Goal: Task Accomplishment & Management: Use online tool/utility

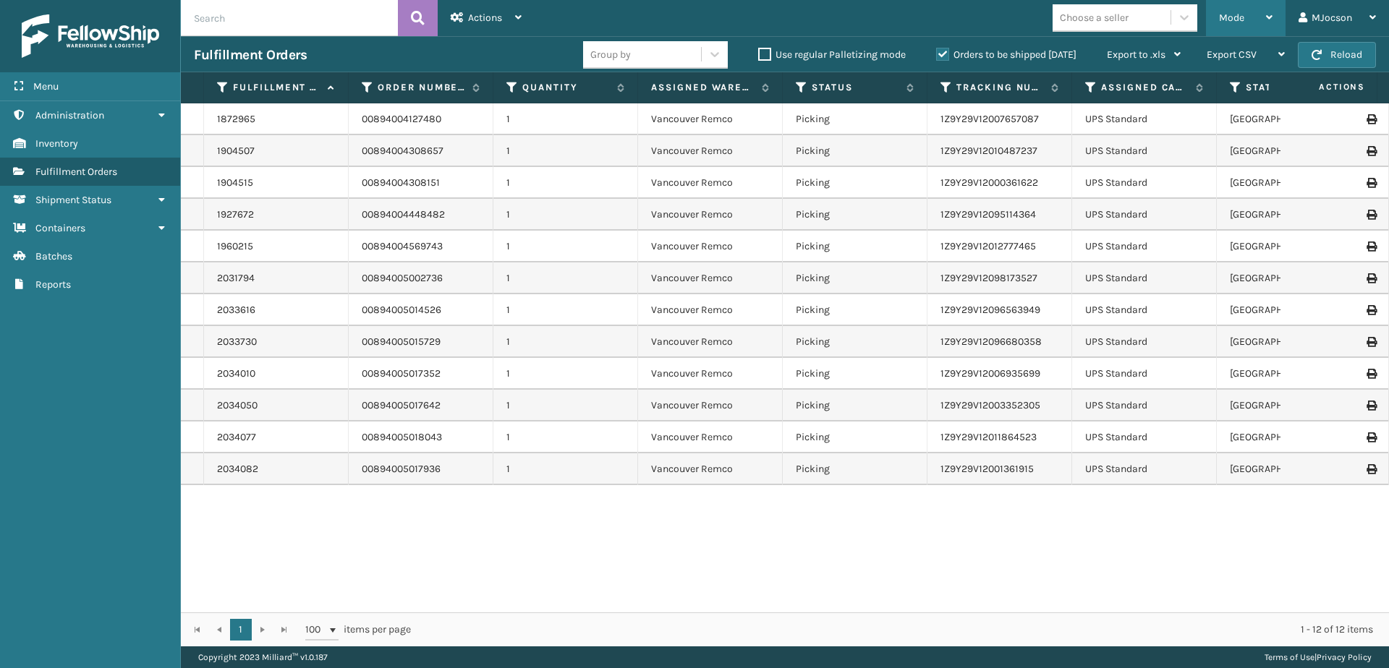
click at [1245, 7] on div "Mode" at bounding box center [1246, 18] width 54 height 36
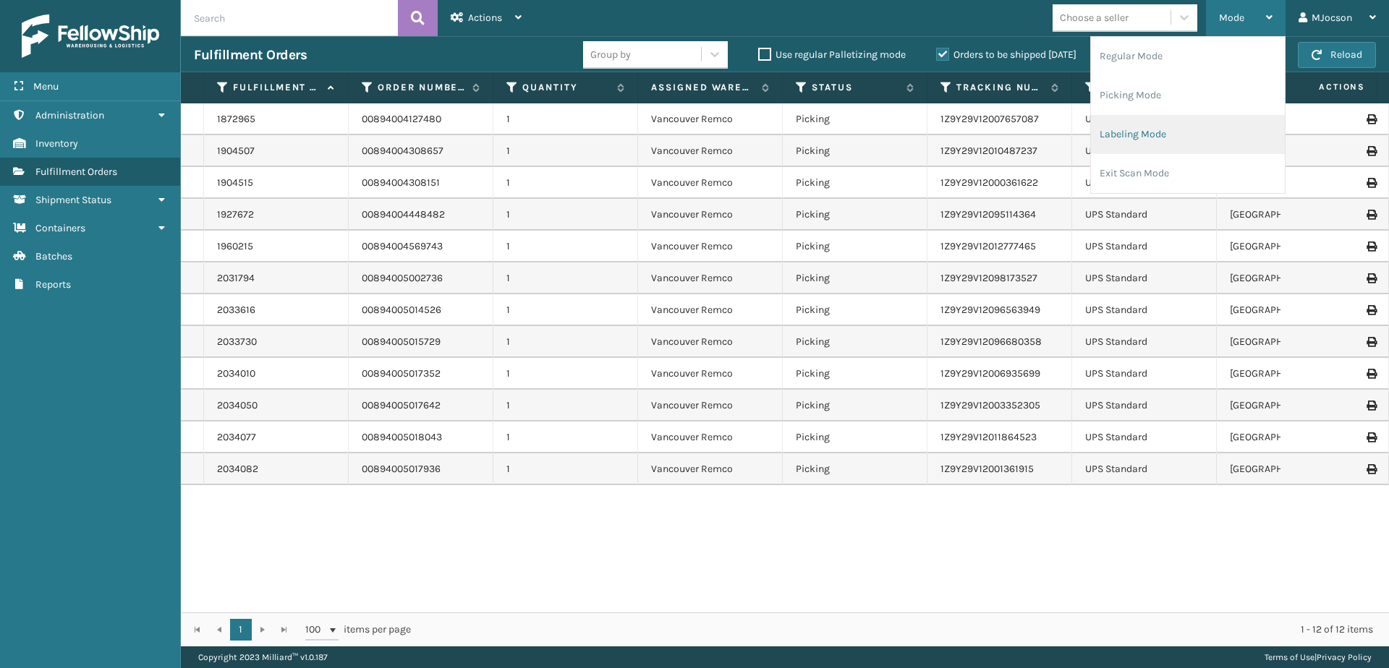
click at [1161, 137] on li "Labeling Mode" at bounding box center [1188, 134] width 194 height 39
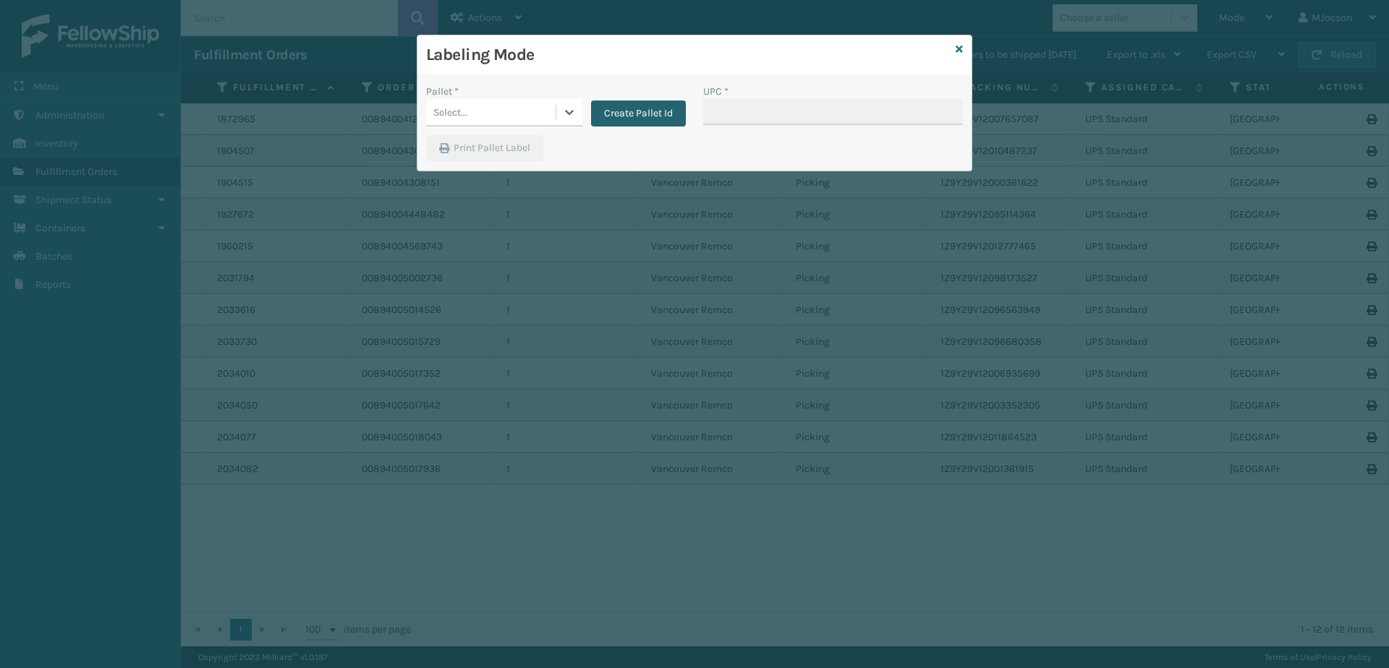
click at [647, 114] on button "Create Pallet Id" at bounding box center [638, 114] width 95 height 26
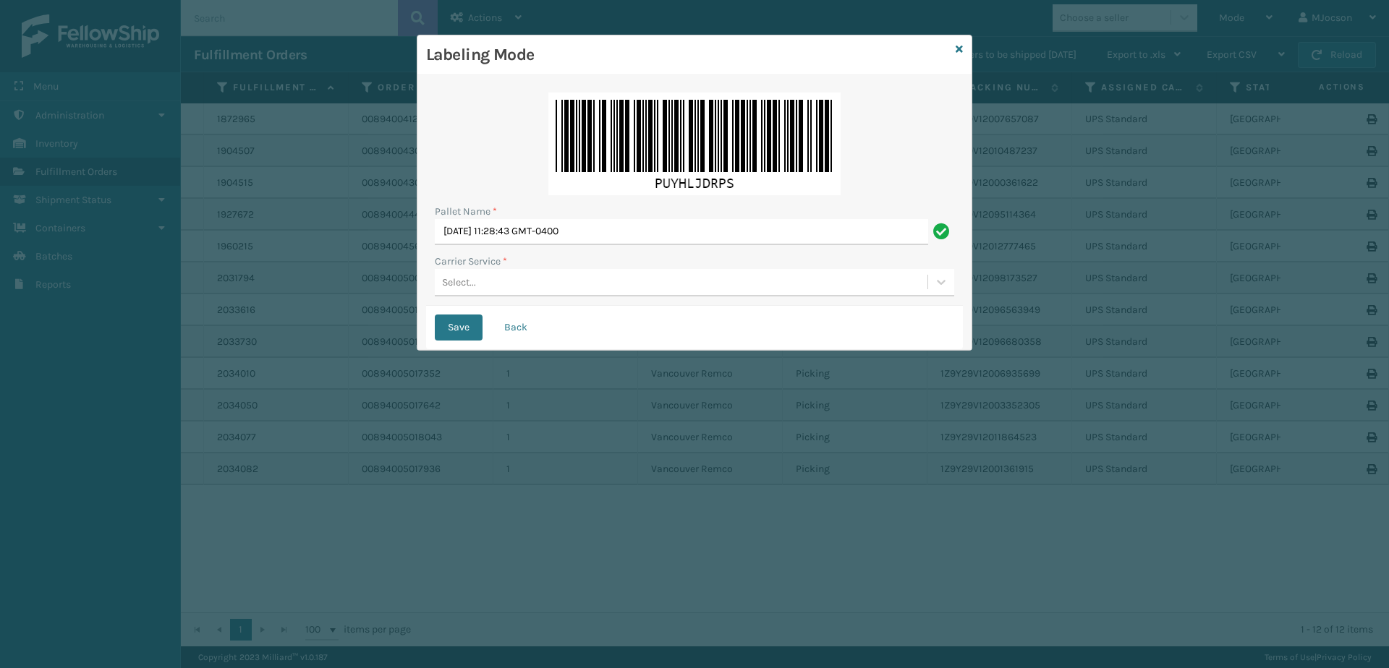
click at [467, 281] on div "Select..." at bounding box center [459, 282] width 34 height 15
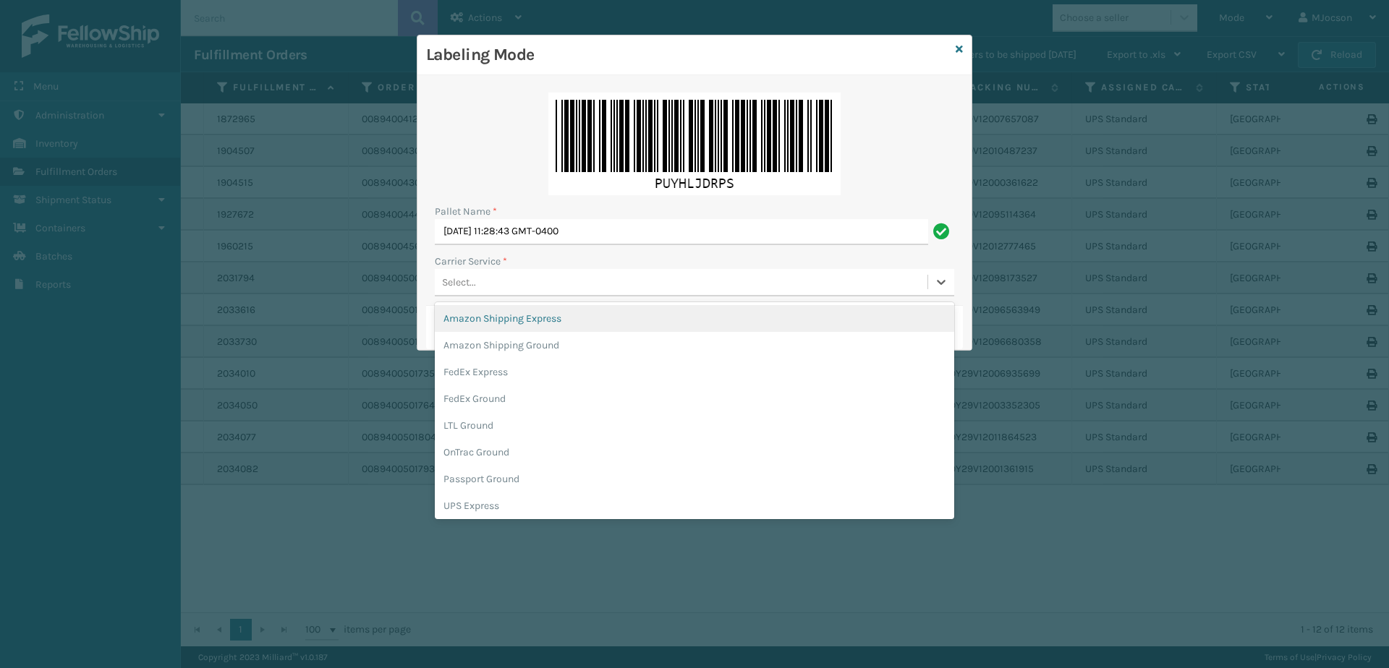
click at [467, 277] on div "Select..." at bounding box center [459, 282] width 34 height 15
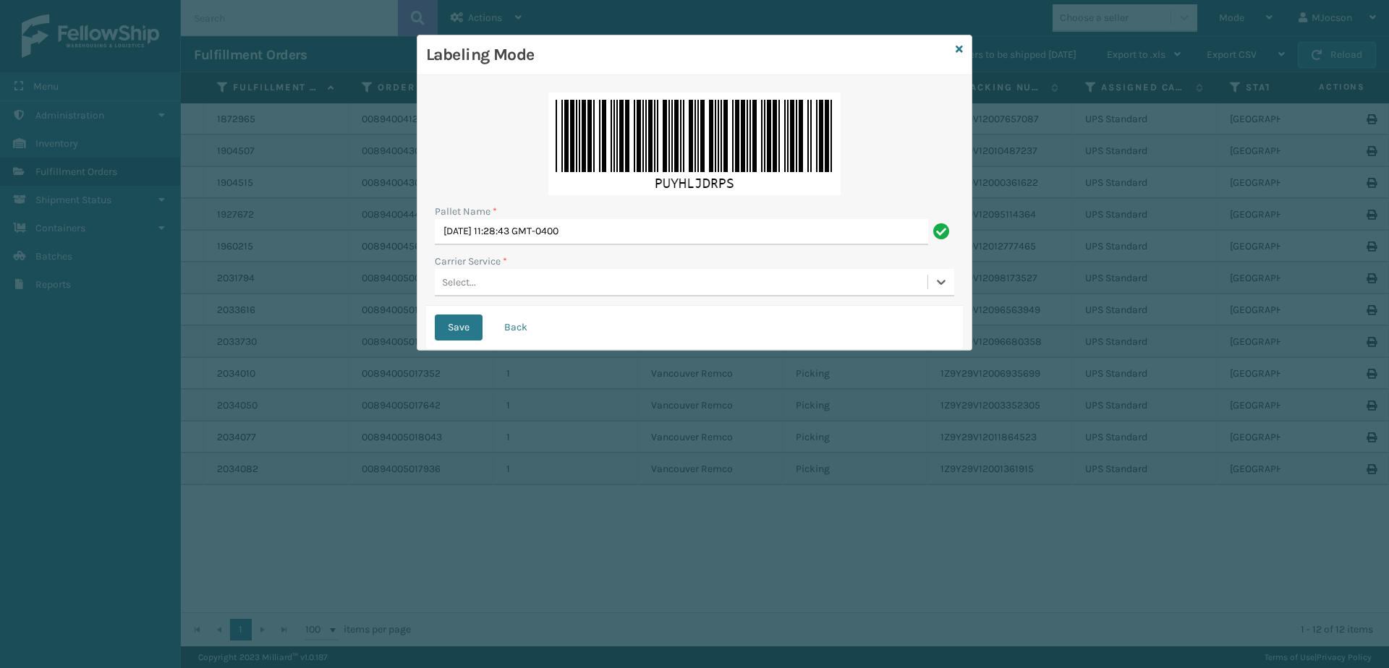
click at [460, 285] on div "Select..." at bounding box center [459, 282] width 34 height 15
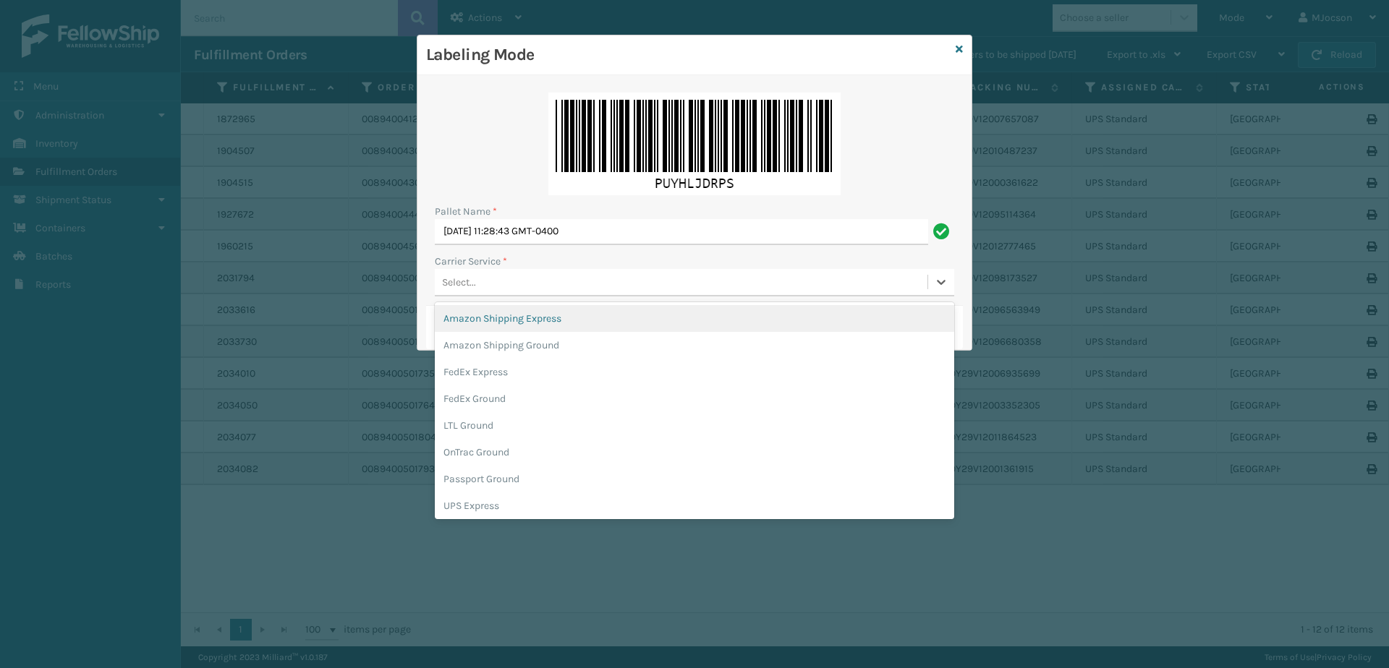
click at [467, 283] on div "Select..." at bounding box center [459, 282] width 34 height 15
click at [453, 289] on div "Select..." at bounding box center [459, 282] width 34 height 15
click at [464, 285] on div "Select..." at bounding box center [459, 282] width 34 height 15
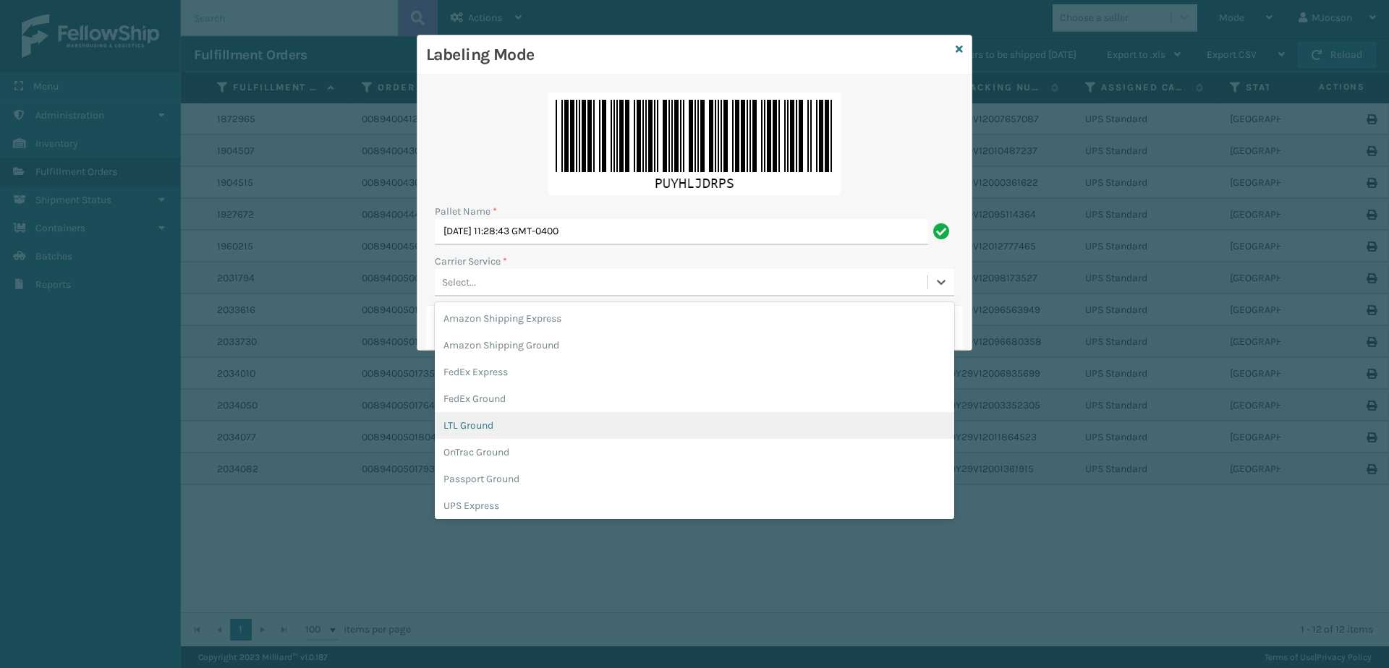
scroll to position [83, 0]
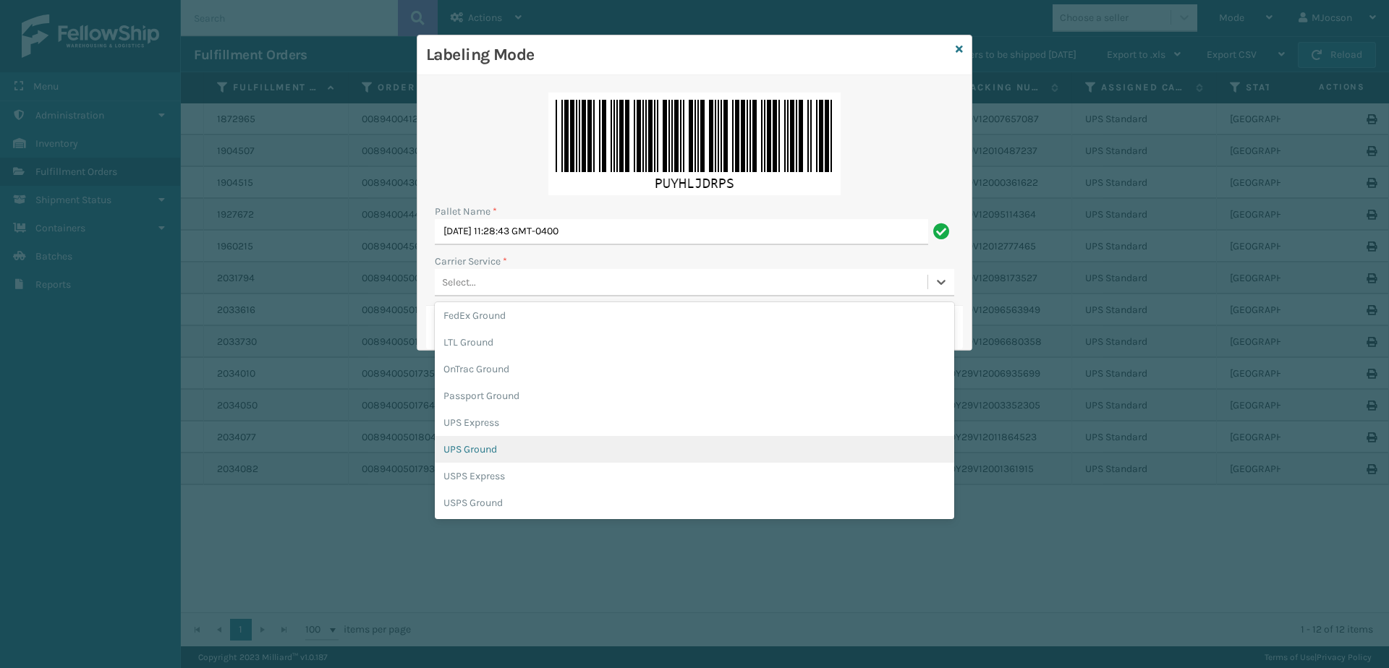
click at [477, 453] on div "UPS Ground" at bounding box center [694, 449] width 519 height 27
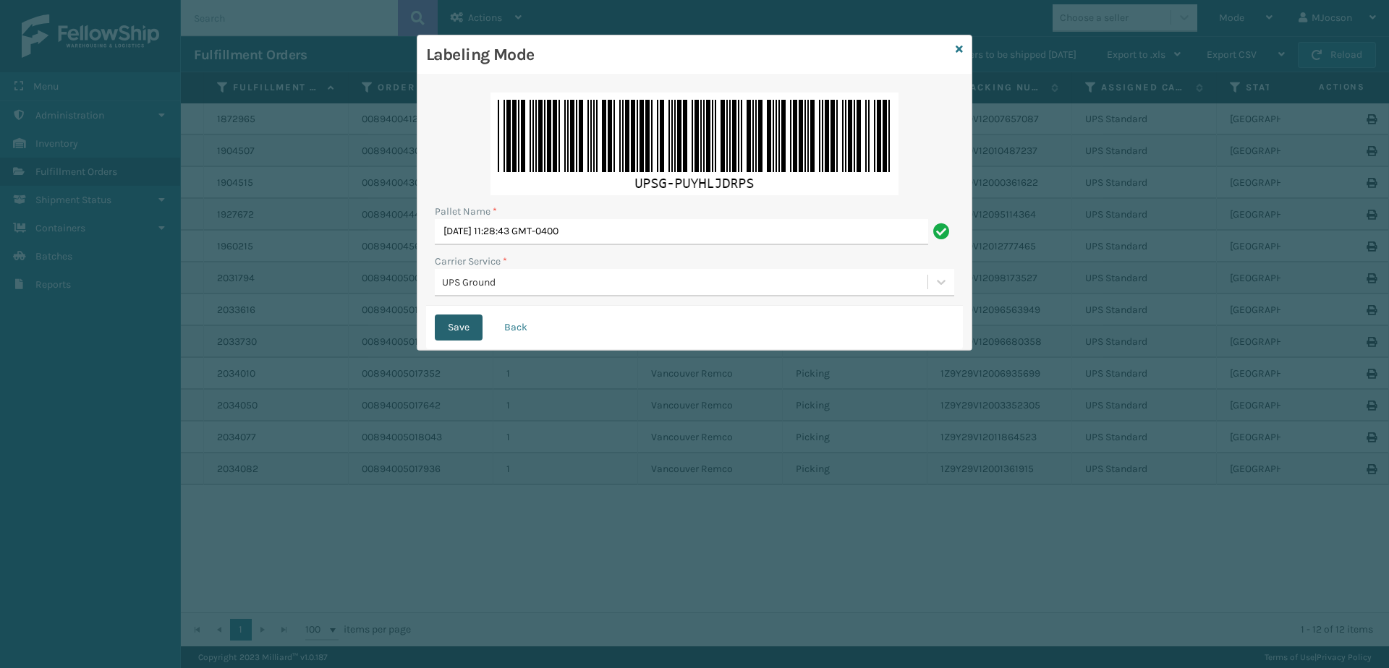
click at [460, 323] on button "Save" at bounding box center [459, 328] width 48 height 26
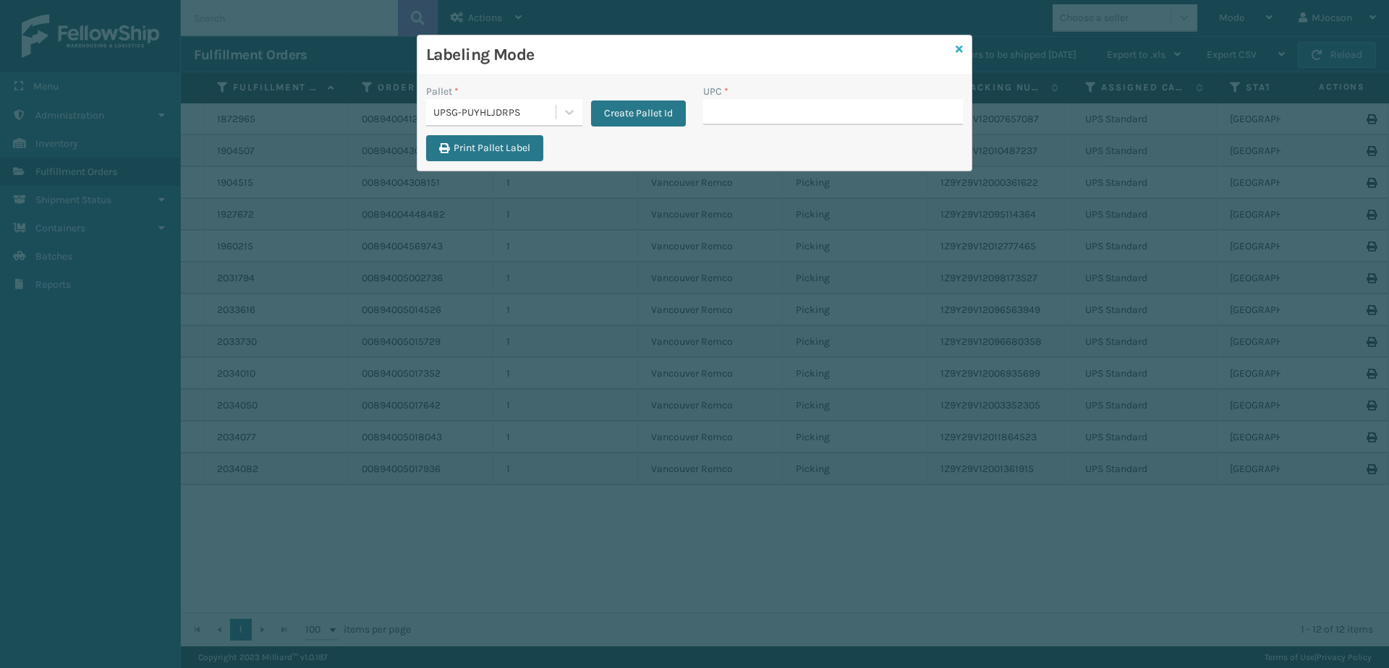
click at [960, 44] on icon at bounding box center [958, 49] width 7 height 10
